Goal: Information Seeking & Learning: Learn about a topic

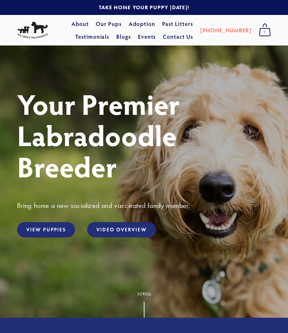
click at [46, 228] on link "View Puppies" at bounding box center [46, 229] width 58 height 15
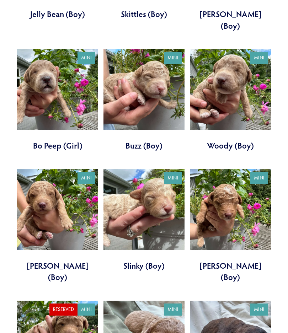
scroll to position [935, 0]
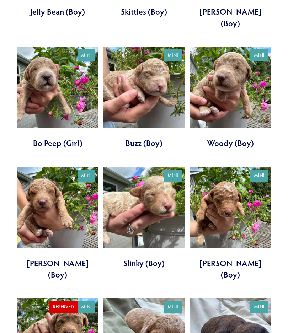
click at [276, 285] on div "Mini Rey (Girl) $500.00 Mini Ahsoka (Girl) $500.00 Mini" at bounding box center [146, 95] width 259 height 1435
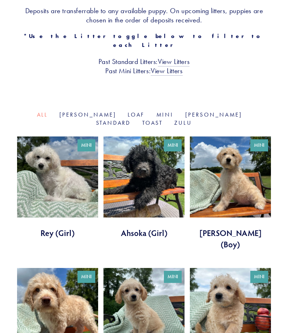
scroll to position [168, 0]
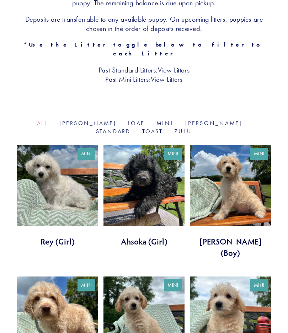
click at [147, 290] on link at bounding box center [143, 327] width 81 height 102
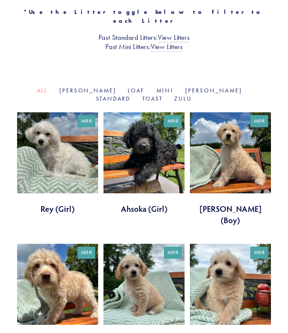
click at [160, 138] on link at bounding box center [143, 163] width 81 height 102
click at [57, 122] on link at bounding box center [57, 163] width 81 height 102
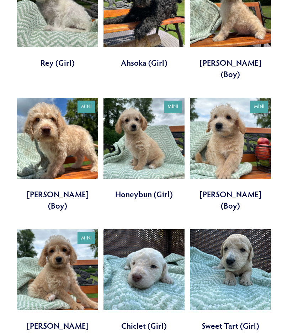
scroll to position [375, 0]
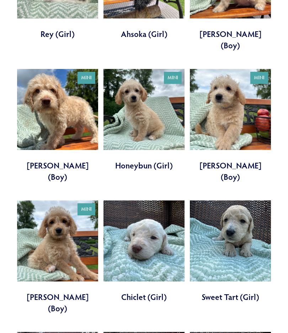
click at [162, 200] on link at bounding box center [143, 251] width 81 height 102
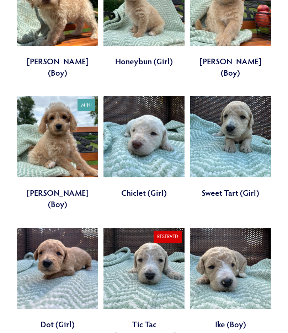
scroll to position [634, 0]
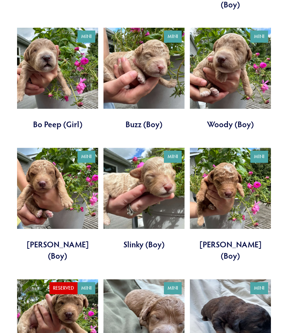
scroll to position [954, 0]
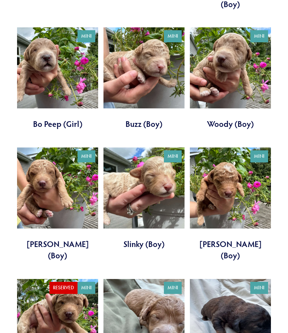
click at [155, 279] on link at bounding box center [143, 330] width 81 height 102
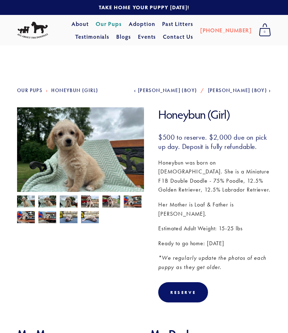
click at [54, 201] on img at bounding box center [47, 202] width 18 height 14
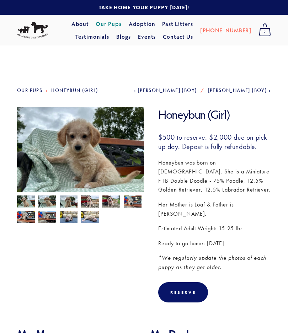
click at [118, 201] on img at bounding box center [111, 202] width 18 height 14
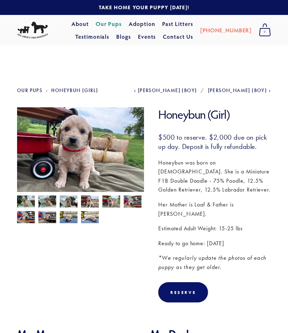
click at [138, 200] on img at bounding box center [133, 202] width 18 height 14
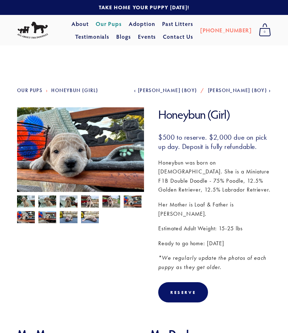
click at [94, 219] on img at bounding box center [90, 217] width 18 height 14
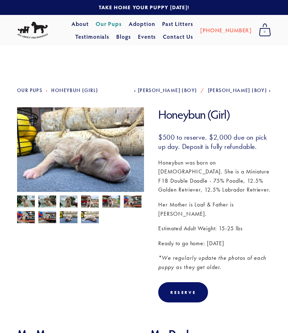
click at [73, 221] on img at bounding box center [69, 217] width 18 height 14
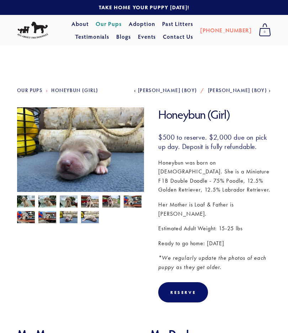
click at [53, 218] on img at bounding box center [47, 218] width 18 height 14
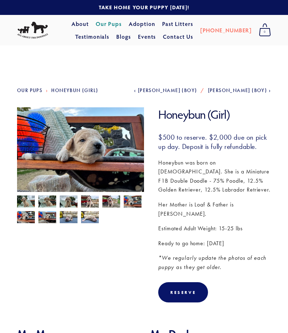
click at [33, 220] on img at bounding box center [26, 217] width 18 height 14
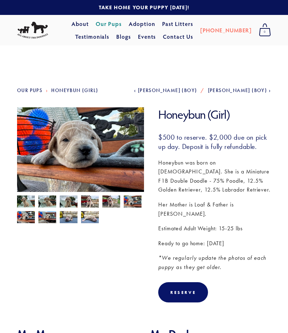
click at [26, 201] on img at bounding box center [26, 202] width 18 height 14
